Goal: Go to known website: Go to known website

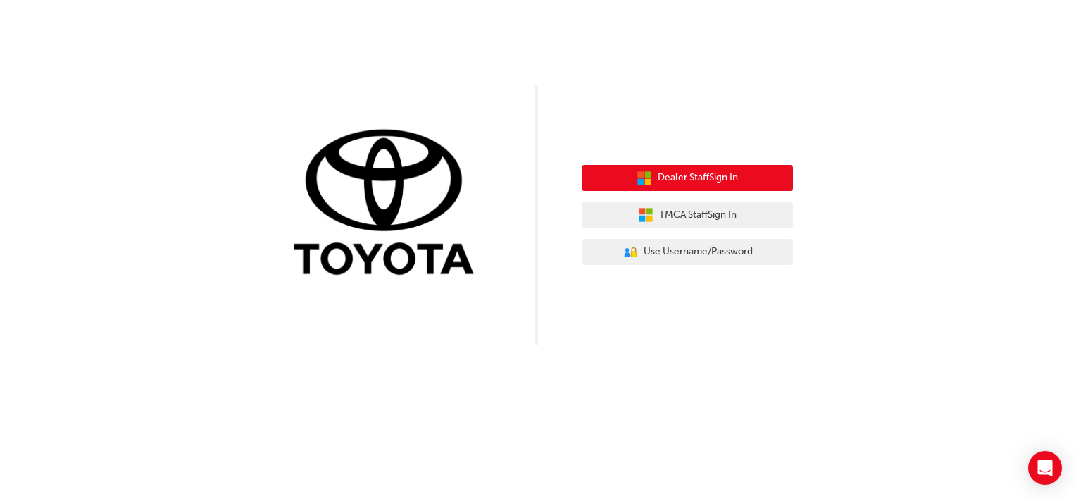
click at [744, 182] on button "Dealer Staff Sign In" at bounding box center [687, 178] width 211 height 27
